Goal: Task Accomplishment & Management: Manage account settings

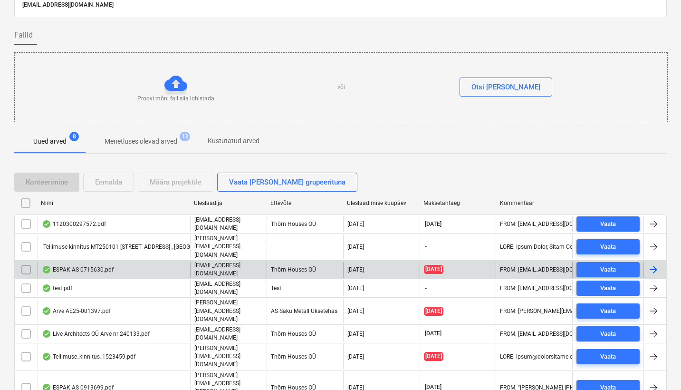
scroll to position [49, 0]
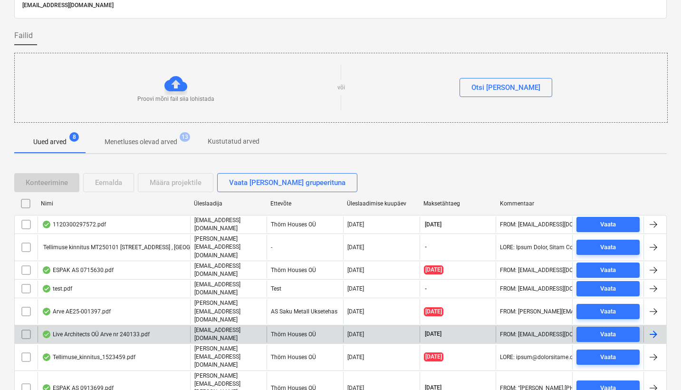
click at [111, 330] on div "Live Architects OÜ Arve nr 240133.pdf" at bounding box center [96, 334] width 108 height 8
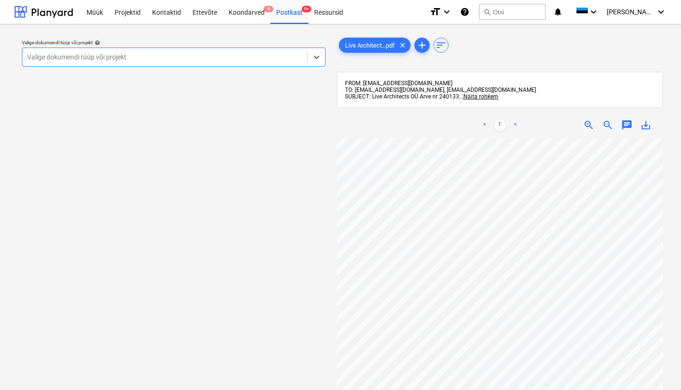
scroll to position [0, 103]
click at [288, 16] on div "Postkast 9+" at bounding box center [289, 12] width 38 height 24
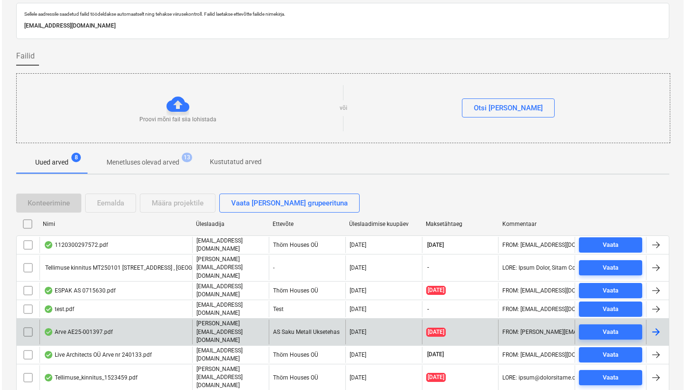
scroll to position [40, 0]
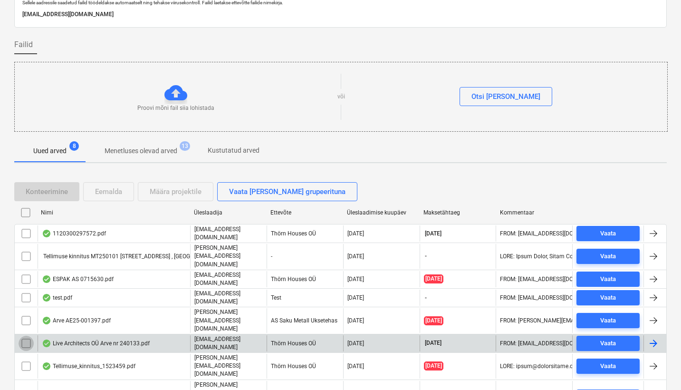
click at [26, 336] on input "checkbox" at bounding box center [26, 343] width 15 height 15
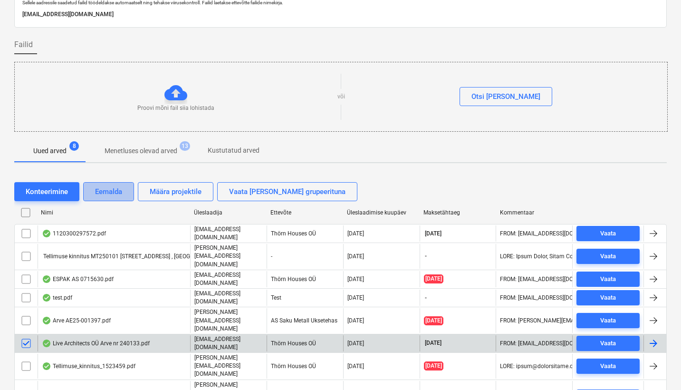
click at [112, 187] on div "Eemalda" at bounding box center [108, 191] width 27 height 12
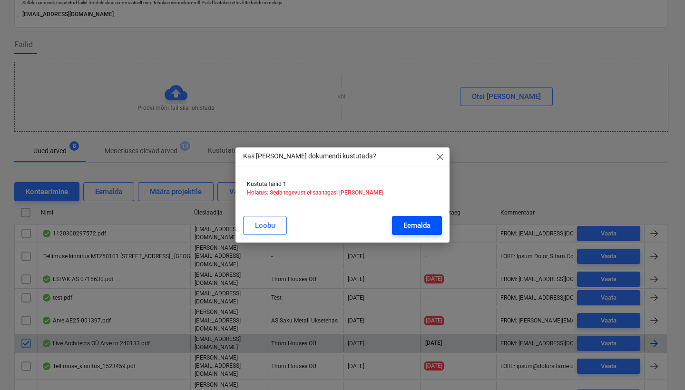
click at [421, 230] on div "Eemalda" at bounding box center [416, 225] width 27 height 12
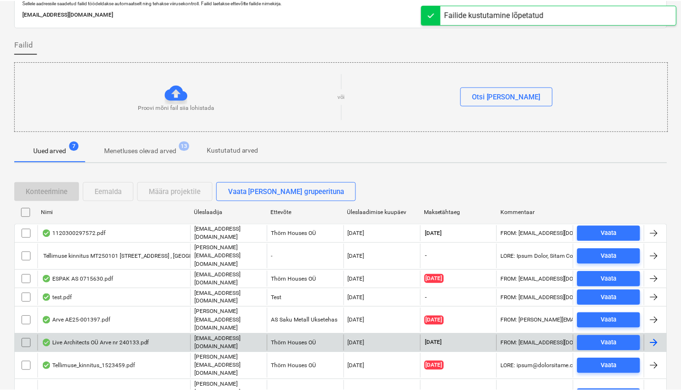
scroll to position [31, 0]
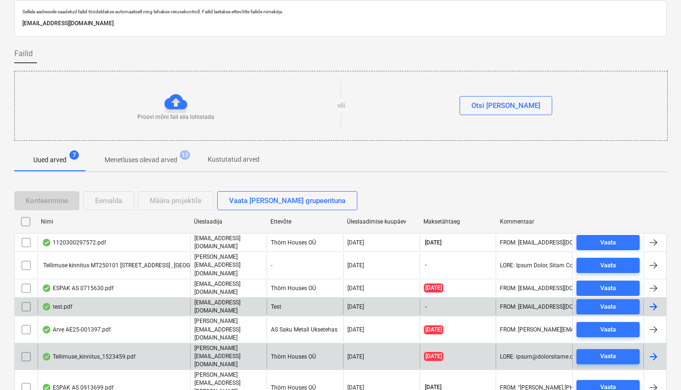
click at [62, 303] on div "test.pdf" at bounding box center [57, 307] width 30 height 8
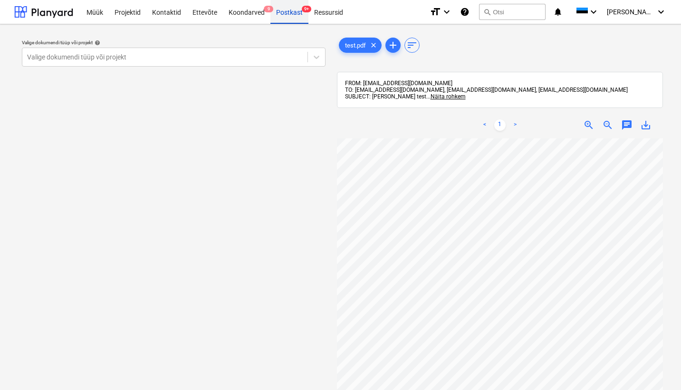
click at [293, 16] on div "Postkast 9+" at bounding box center [289, 12] width 38 height 24
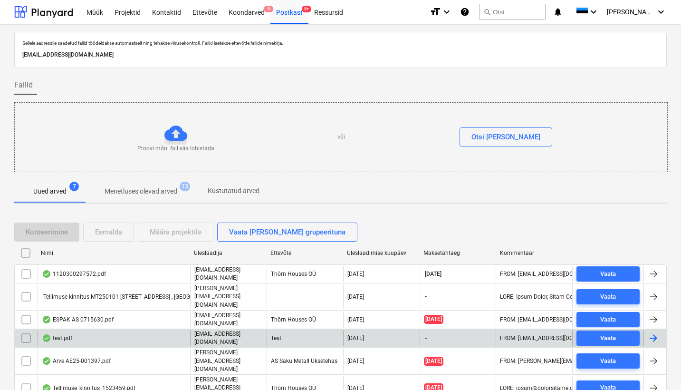
click at [24, 330] on input "checkbox" at bounding box center [26, 337] width 15 height 15
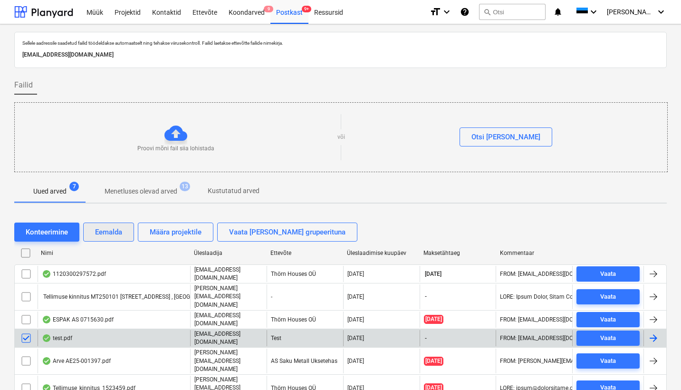
click at [115, 232] on div "Eemalda" at bounding box center [108, 232] width 27 height 12
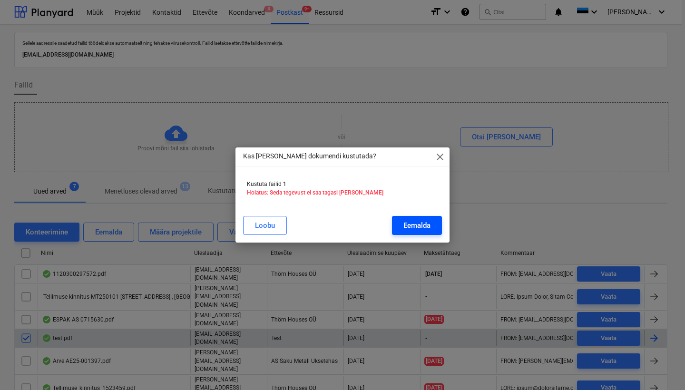
click at [416, 228] on div "Eemalda" at bounding box center [416, 225] width 27 height 12
